Goal: Check status: Check status

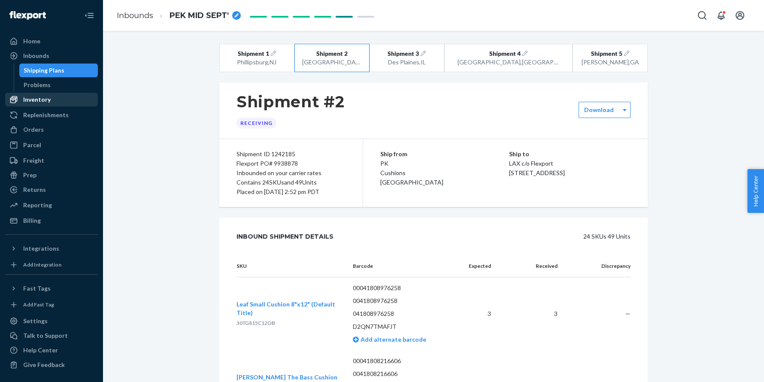
click at [46, 102] on div "Inventory" at bounding box center [36, 99] width 27 height 9
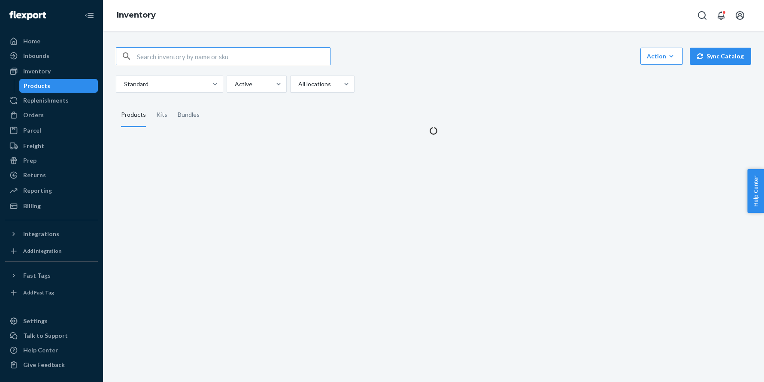
click at [156, 51] on input "text" at bounding box center [233, 56] width 193 height 17
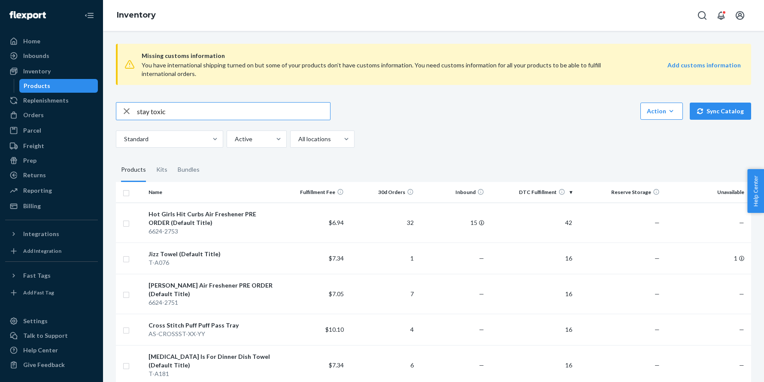
type input "stay toxic"
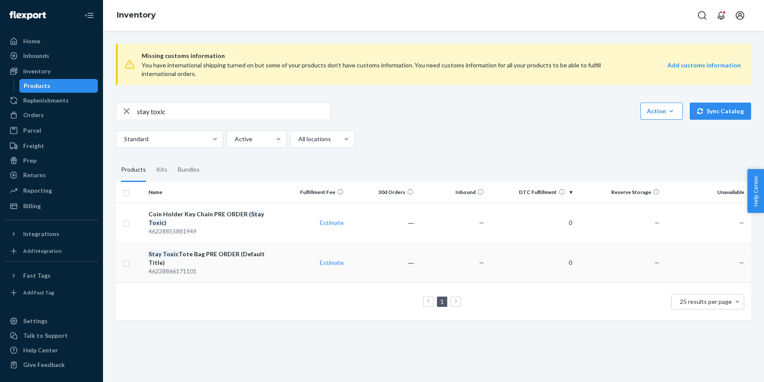
click at [240, 267] on div "46228866171101" at bounding box center [210, 271] width 125 height 9
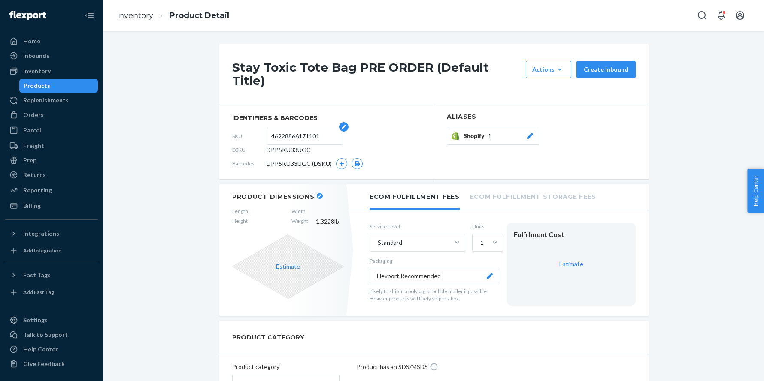
click at [308, 128] on input "46228866171101" at bounding box center [304, 136] width 67 height 16
paste input "6062-3502"
type input "6062-3502"
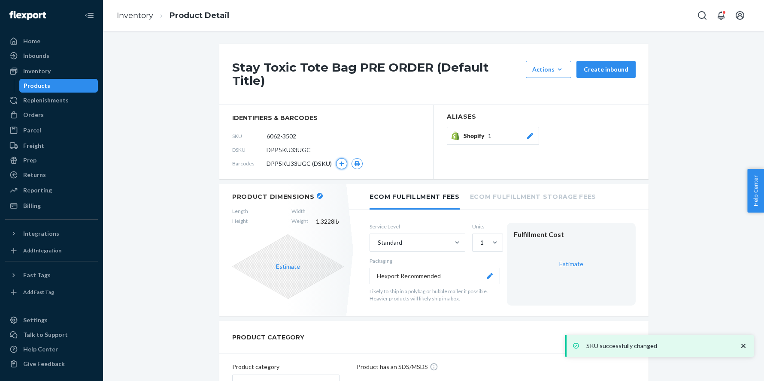
click at [339, 161] on icon "button" at bounding box center [341, 163] width 5 height 5
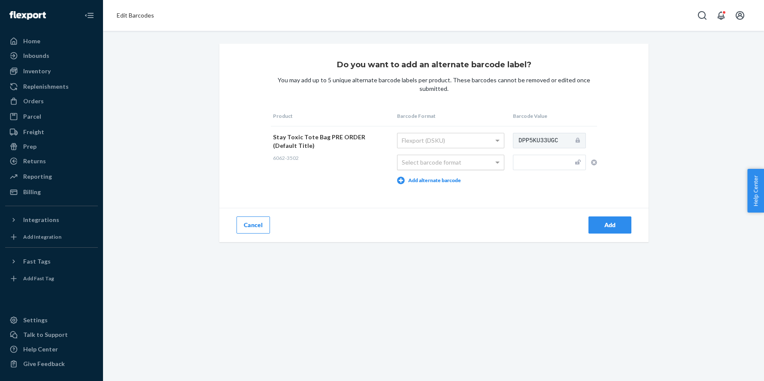
click at [428, 163] on div "Select barcode format" at bounding box center [450, 162] width 106 height 15
click at [526, 162] on input "text" at bounding box center [549, 162] width 73 height 15
paste input "684022557942"
type input "684022557942"
click at [611, 220] on button "Add" at bounding box center [609, 225] width 43 height 17
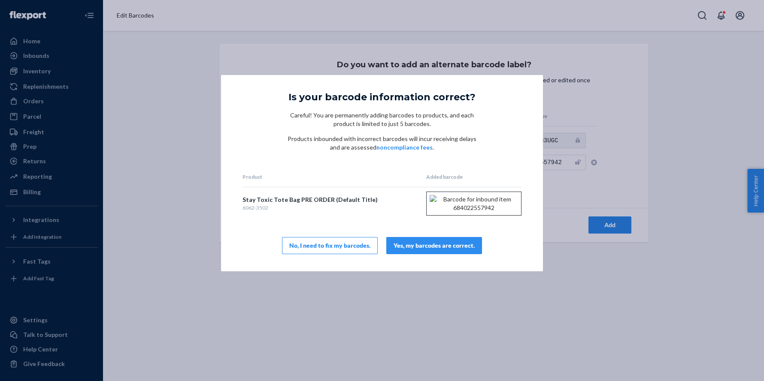
click at [442, 250] on div "Yes, my barcodes are correct." at bounding box center [434, 246] width 81 height 9
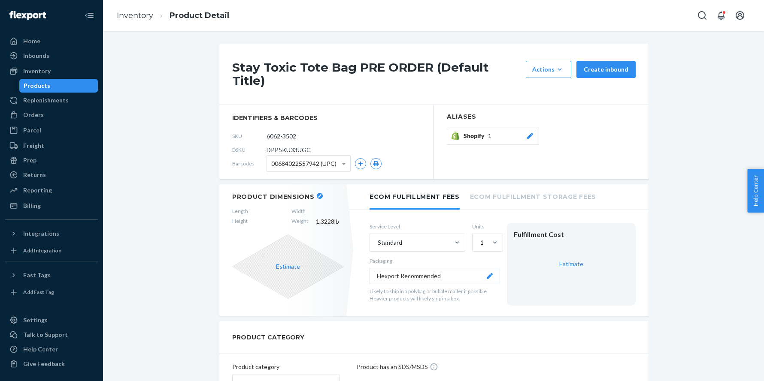
click at [285, 146] on span "DPP5KU33UGC" at bounding box center [288, 150] width 44 height 9
copy span "DPP5KU33UGC"
click at [51, 103] on div "Replenishments" at bounding box center [45, 100] width 45 height 9
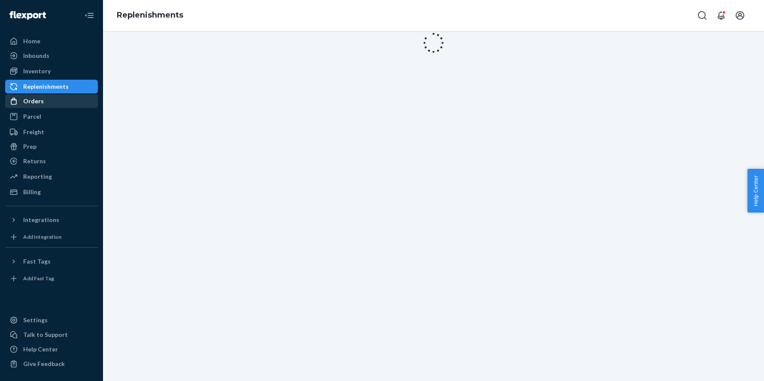
click at [35, 105] on div "Orders" at bounding box center [33, 101] width 21 height 9
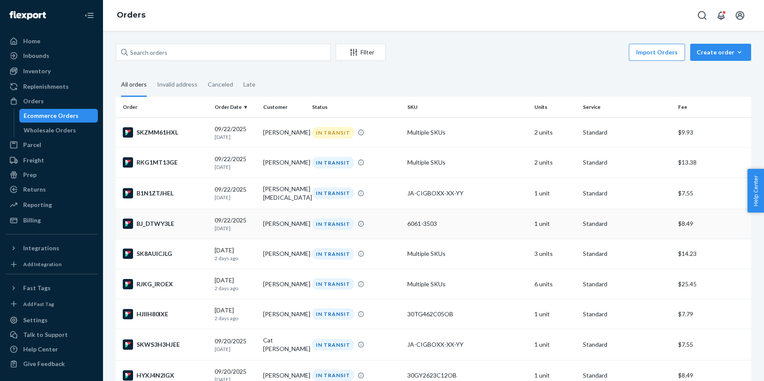
click at [169, 228] on div "BJ_DTWY3LE" at bounding box center [165, 224] width 85 height 10
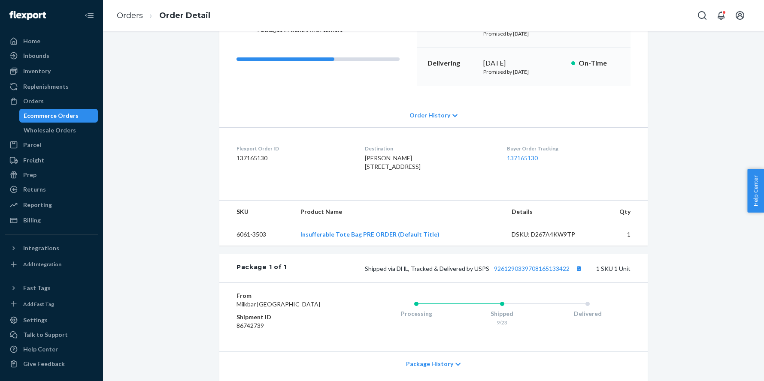
scroll to position [186, 0]
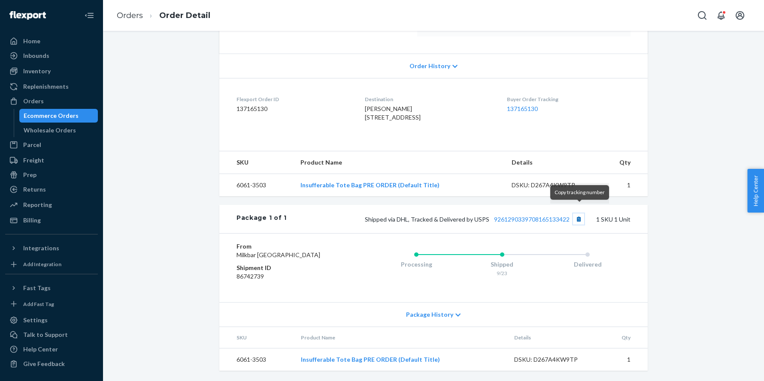
click at [581, 214] on button "Copy tracking number" at bounding box center [578, 219] width 11 height 11
